Goal: Find specific page/section: Find specific page/section

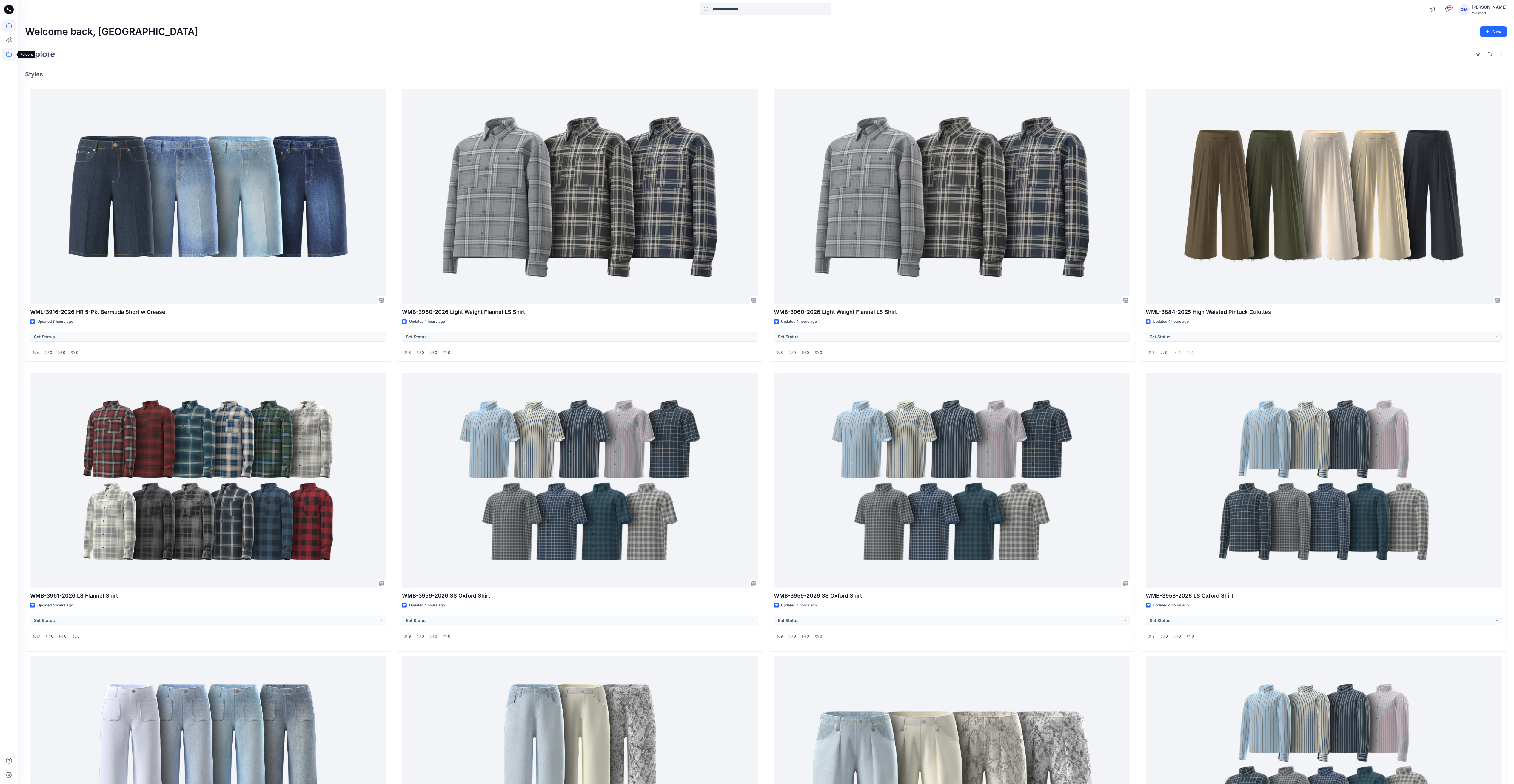
click at [4, 52] on icon at bounding box center [9, 54] width 13 height 13
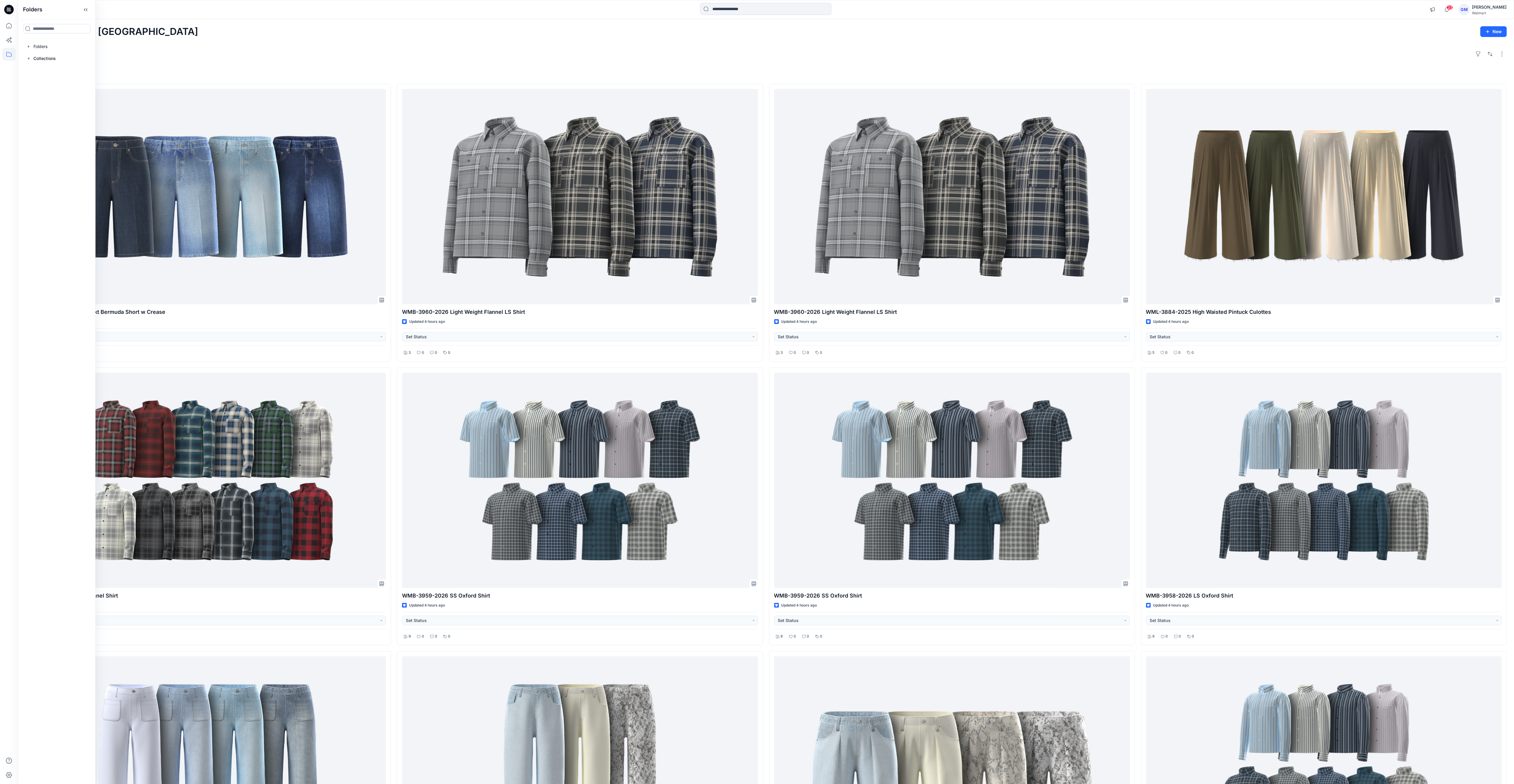
click at [41, 44] on div at bounding box center [56, 47] width 68 height 12
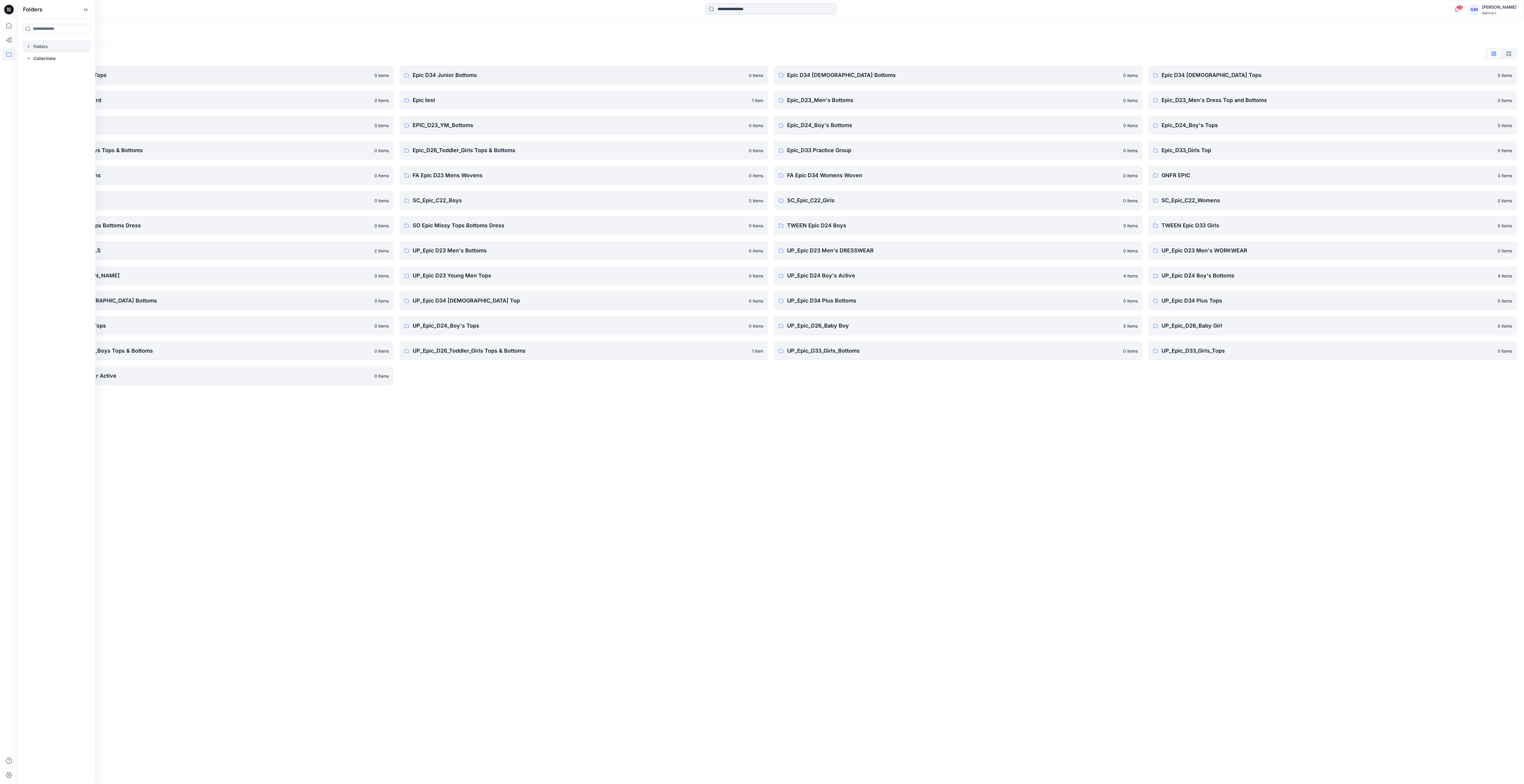
click at [367, 492] on div "Folders Folders List Epic D23 Young Men Tops 0 items Epic NYC practice board 0 …" at bounding box center [771, 401] width 1506 height 765
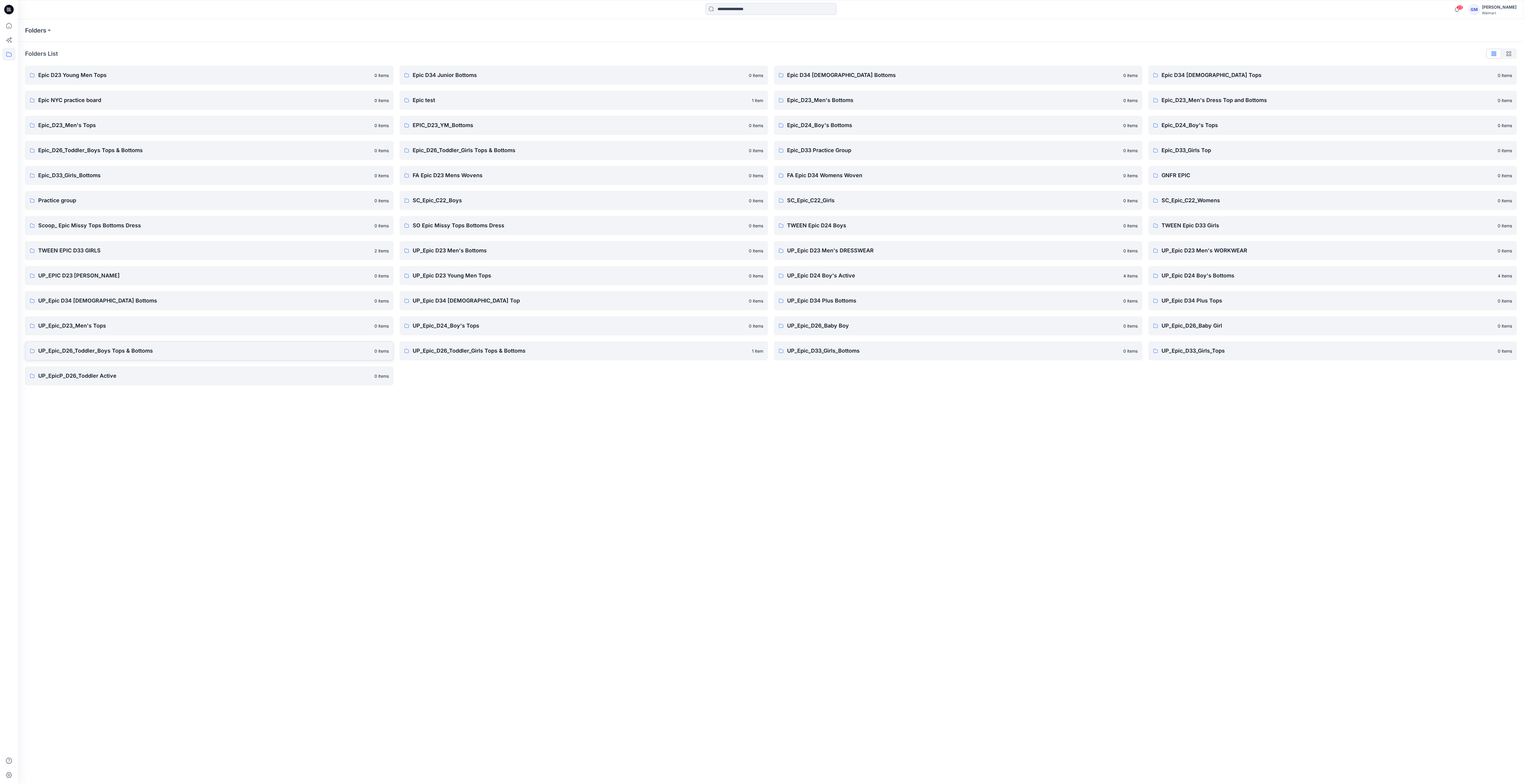
click at [178, 344] on link "UP_Epic_D26_Toddler_Boys Tops & Bottoms 0 items" at bounding box center [209, 351] width 369 height 19
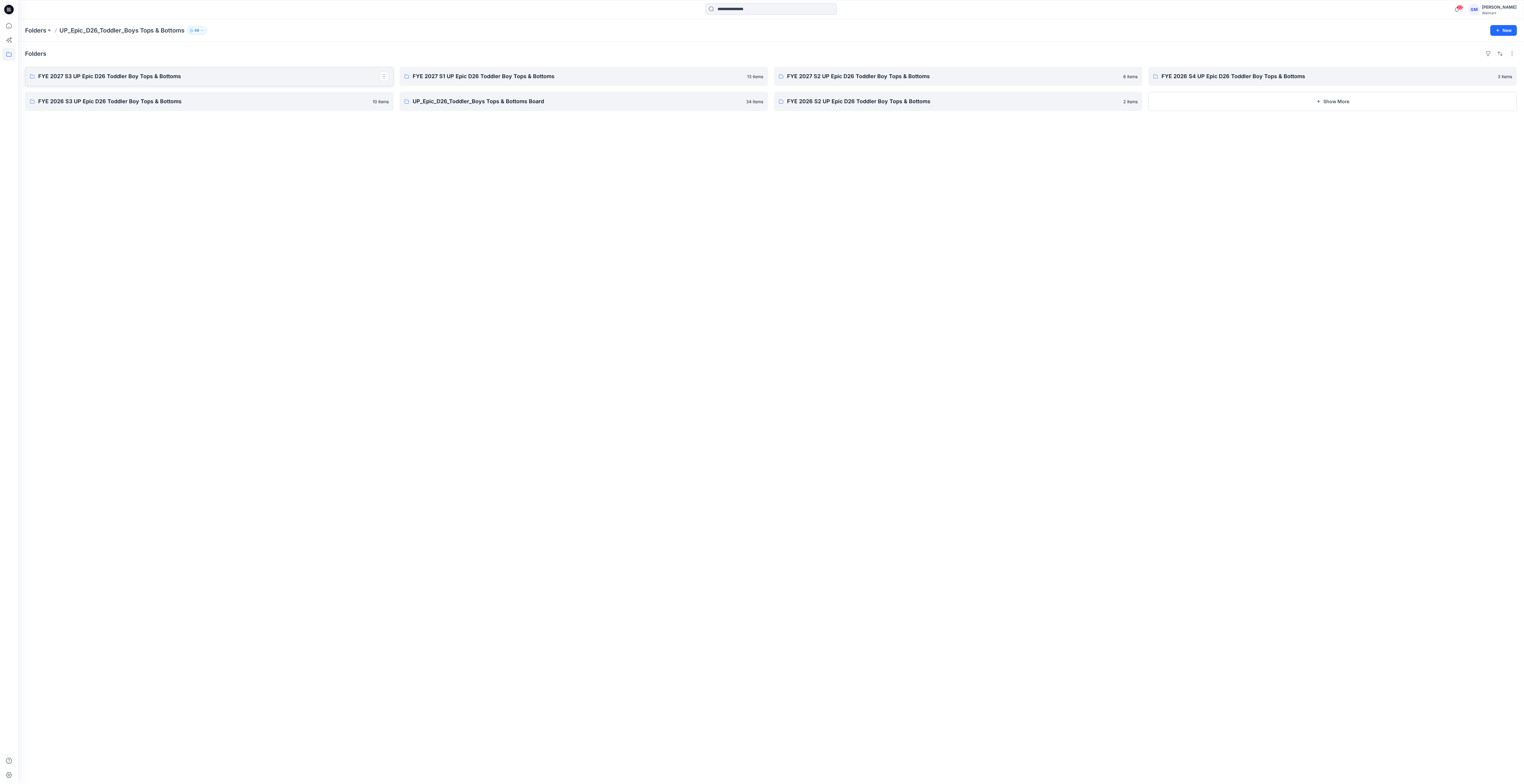
click at [248, 76] on p "FYE 2027 S3 UP Epic D26 Toddler Boy Tops & Bottoms" at bounding box center [209, 76] width 341 height 8
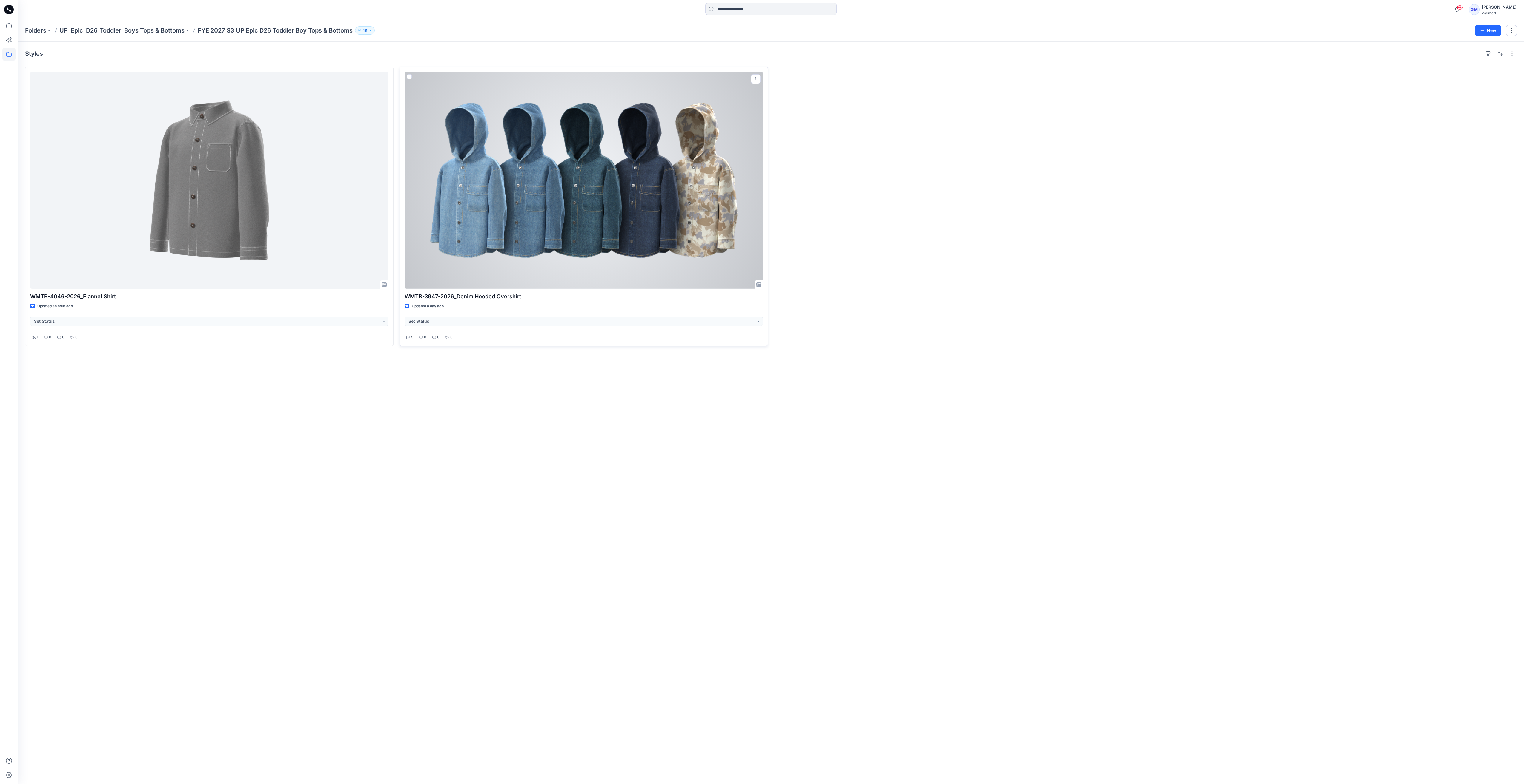
click at [558, 226] on div at bounding box center [584, 180] width 359 height 217
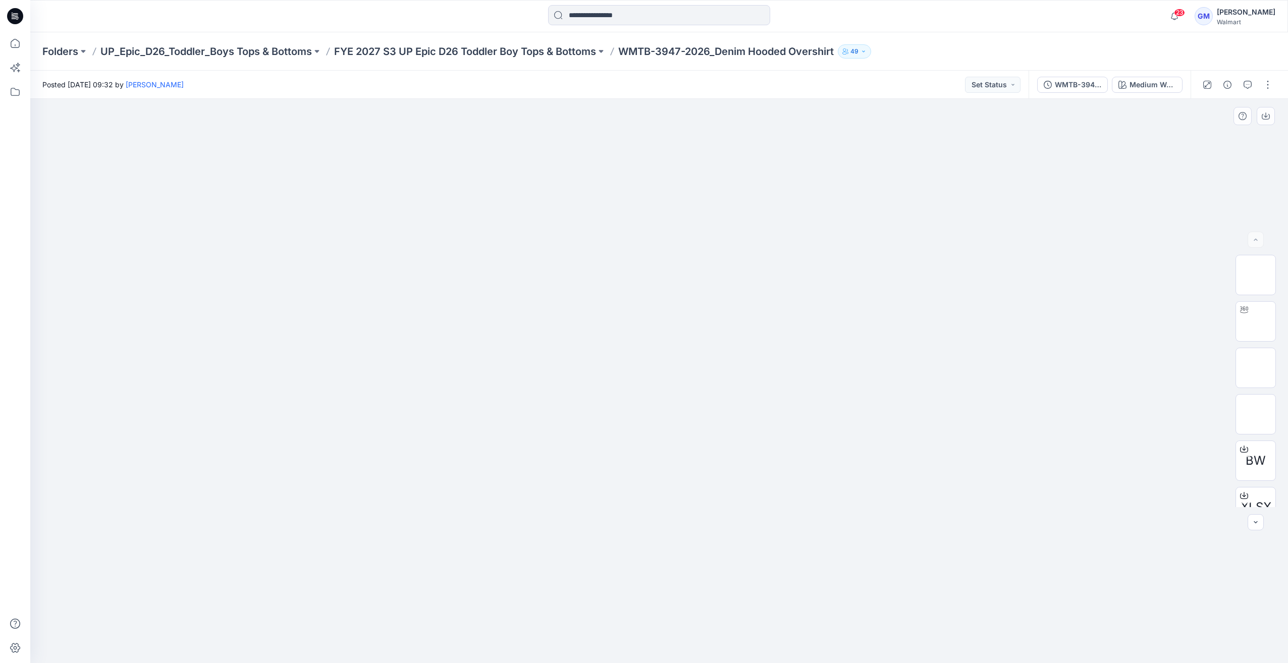
click at [881, 230] on img at bounding box center [659, 230] width 505 height 0
